Goal: Information Seeking & Learning: Learn about a topic

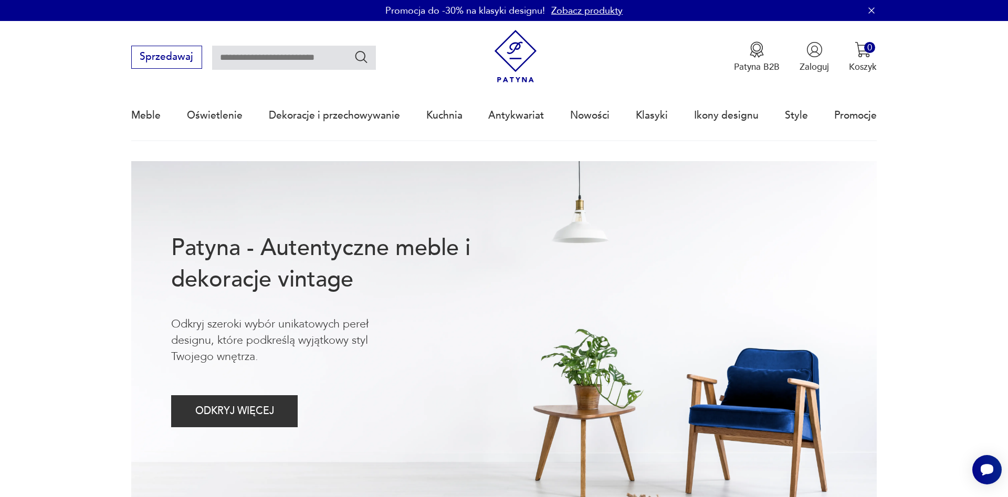
click at [251, 62] on input "text" at bounding box center [294, 58] width 164 height 24
type input "*****"
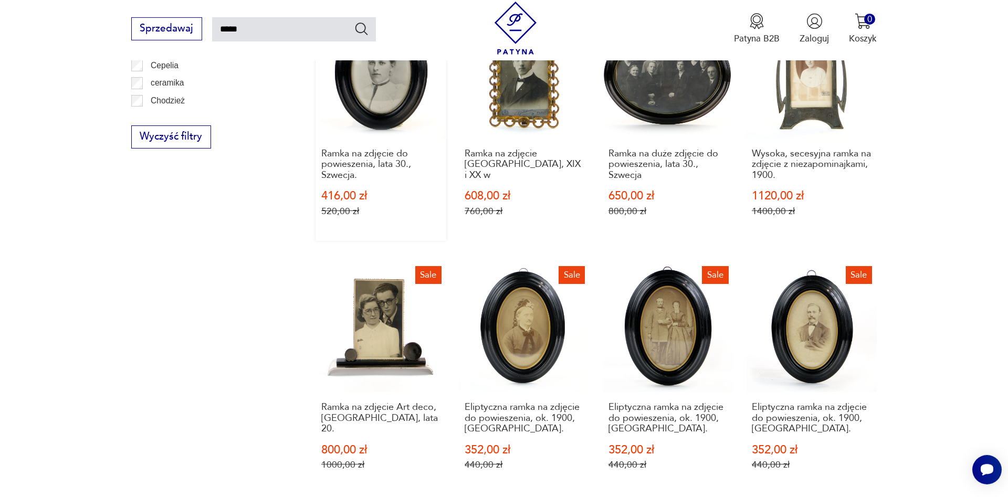
scroll to position [1078, 0]
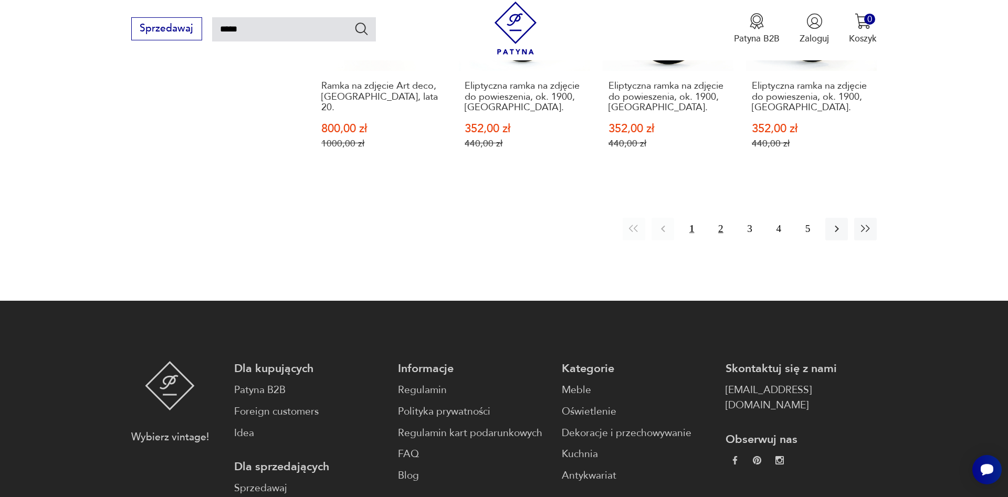
click at [722, 220] on button "2" at bounding box center [720, 229] width 23 height 23
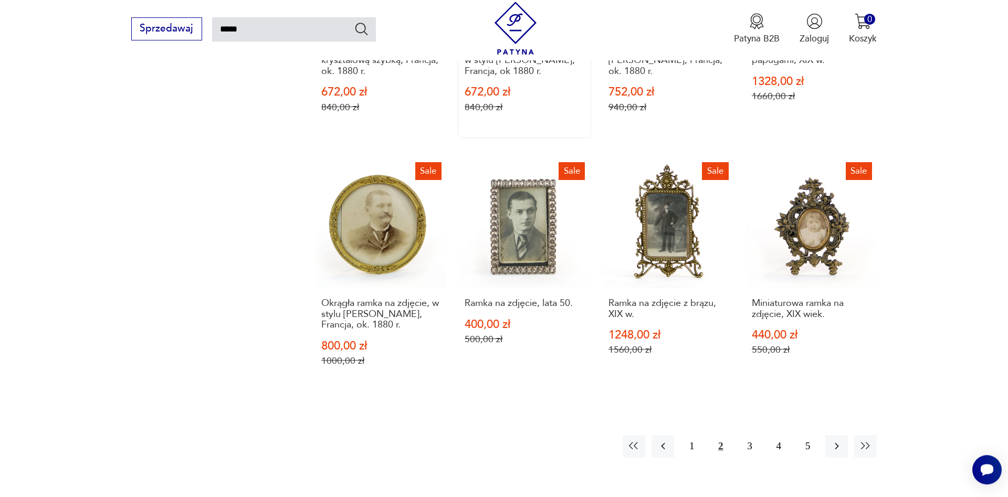
scroll to position [864, 0]
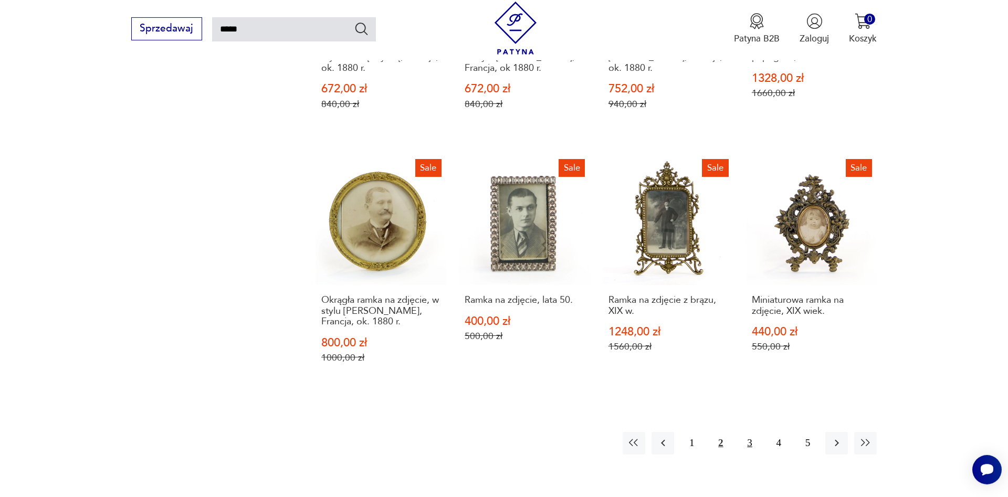
click at [748, 445] on button "3" at bounding box center [749, 443] width 23 height 23
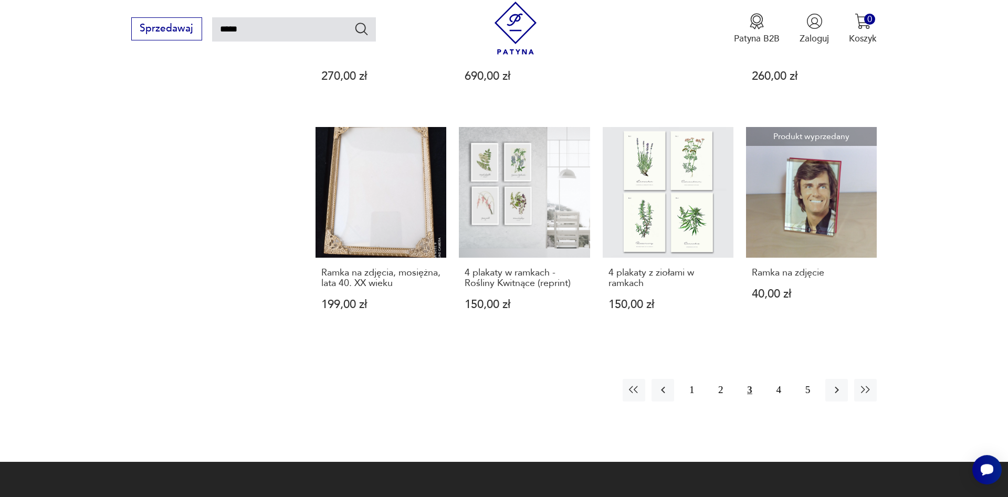
scroll to position [917, 0]
